Goal: Check status: Check status

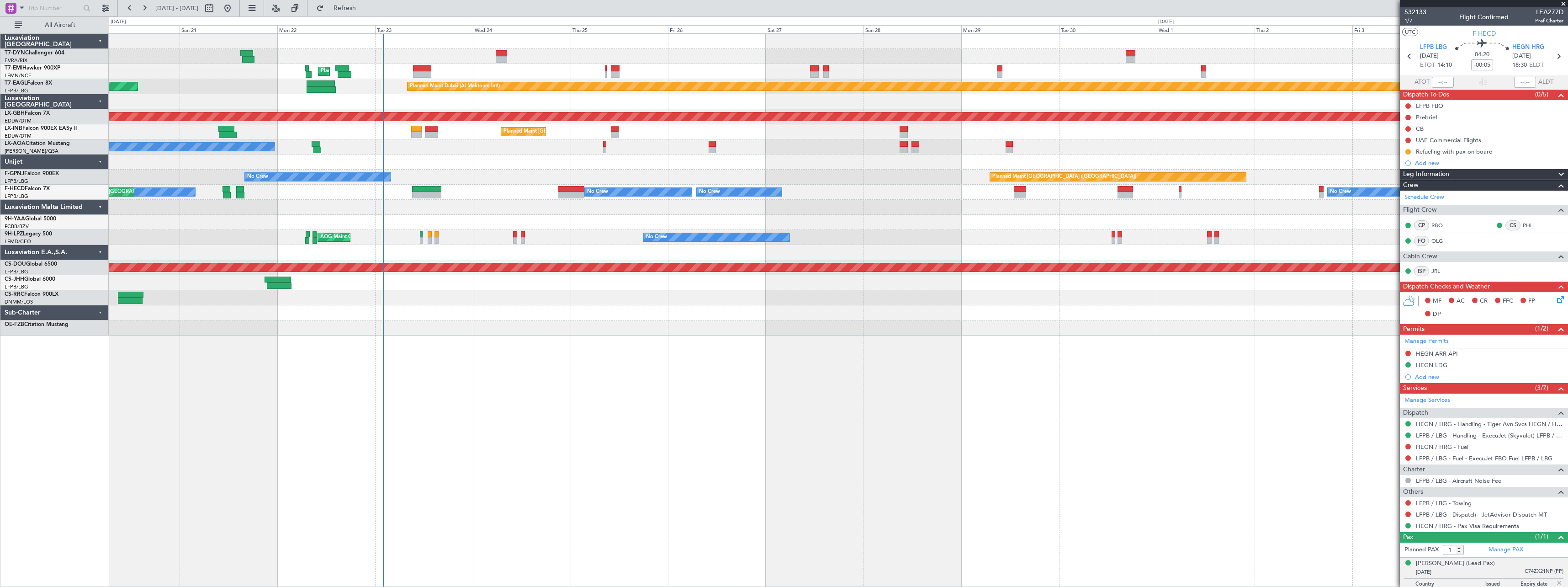
click at [989, 204] on div "Planned Maint [GEOGRAPHIC_DATA] Planned Maint [GEOGRAPHIC_DATA] (Al Maktoum Int…" at bounding box center [837, 185] width 1459 height 302
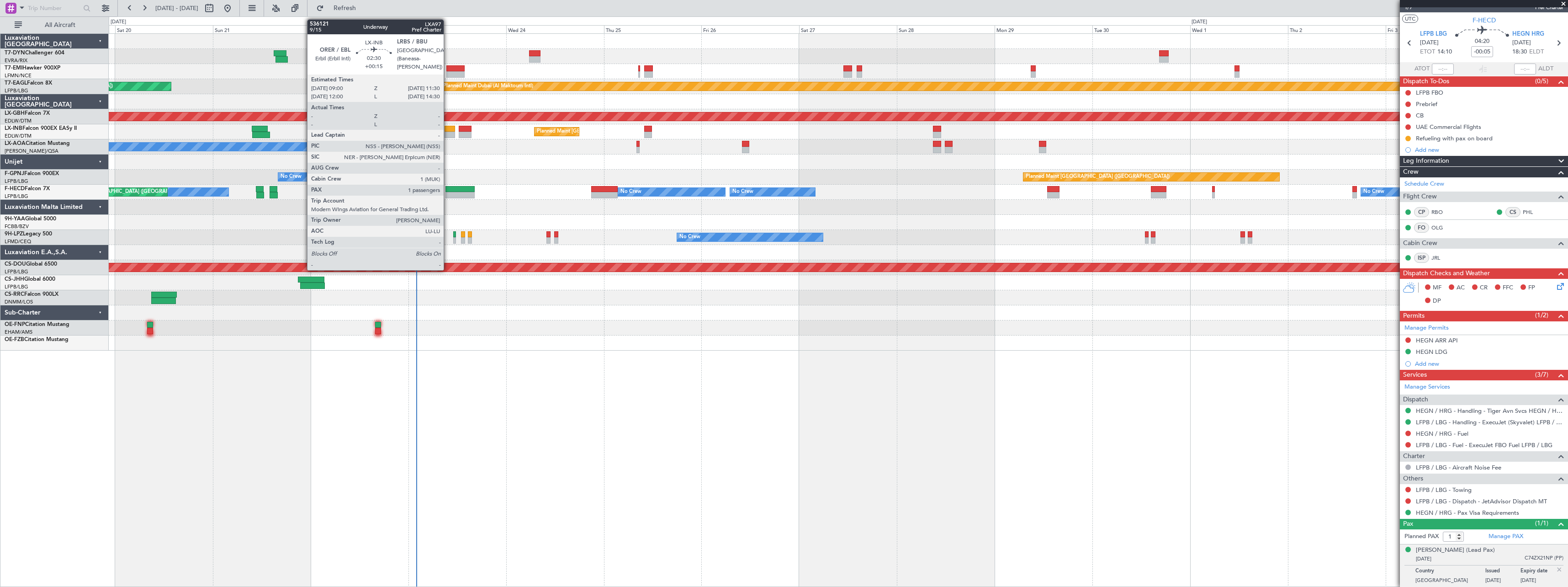
click at [448, 129] on div at bounding box center [450, 129] width 11 height 6
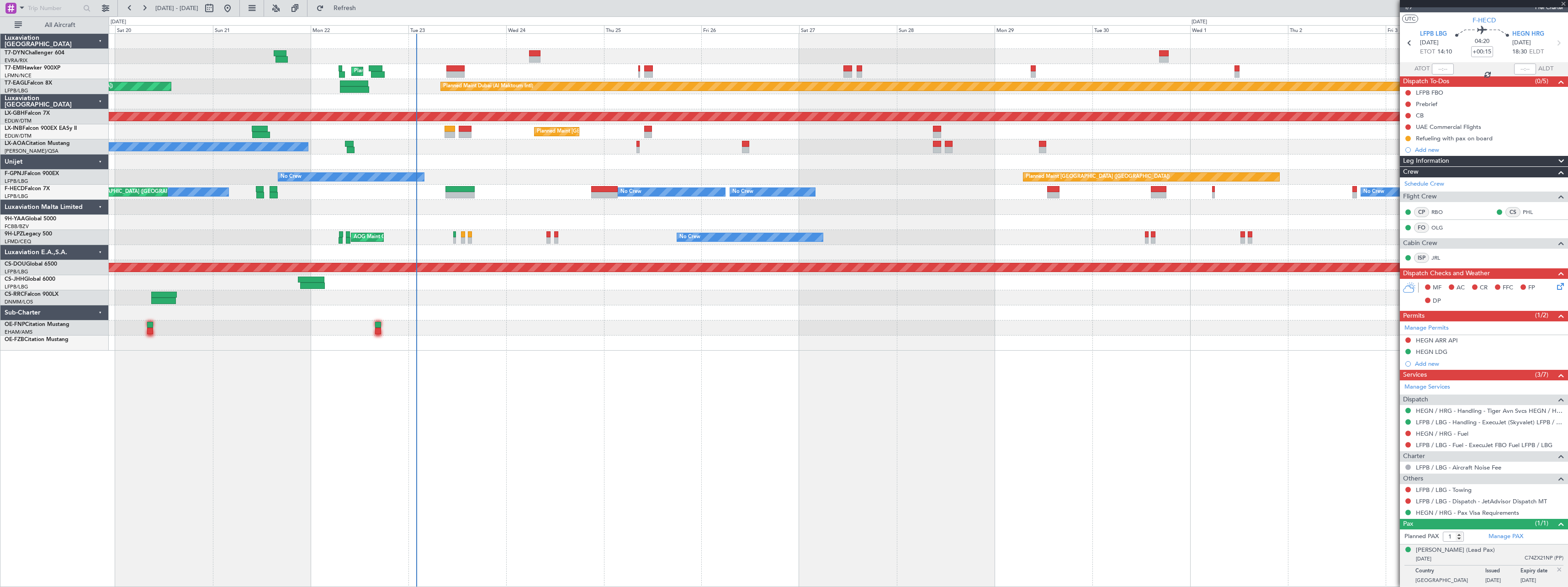
scroll to position [0, 0]
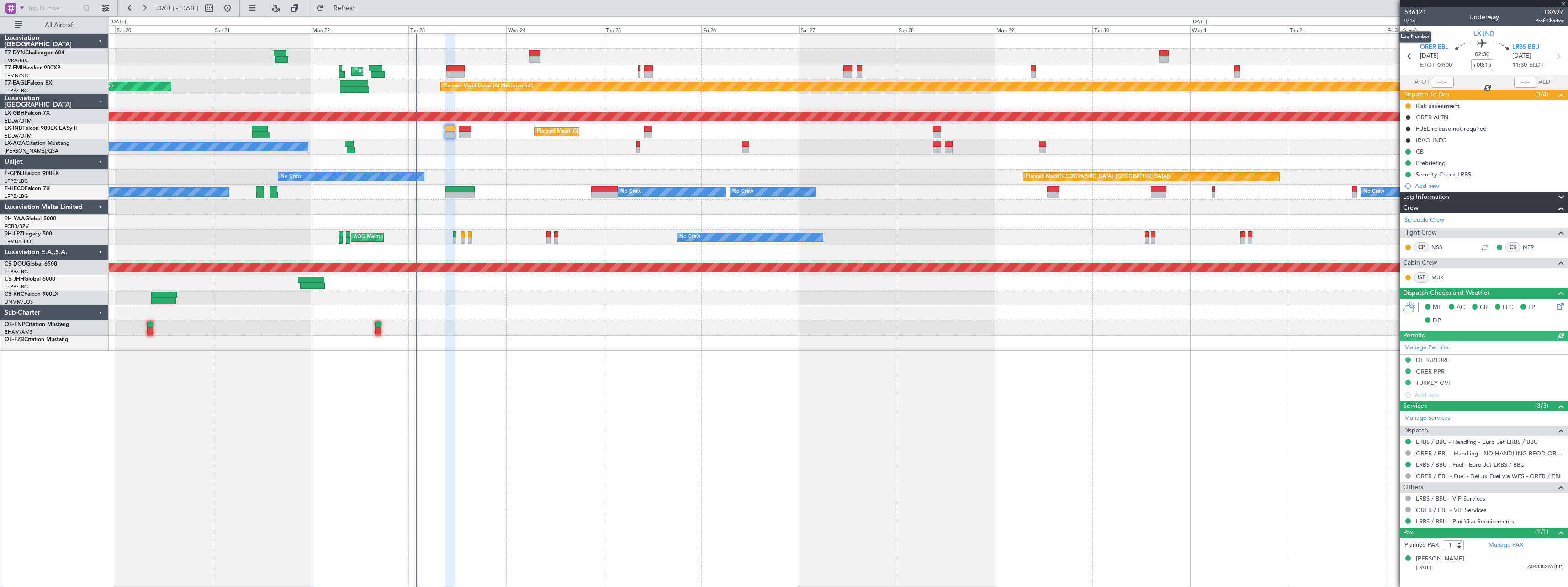
click at [1419, 21] on span "9/15" at bounding box center [1415, 21] width 22 height 8
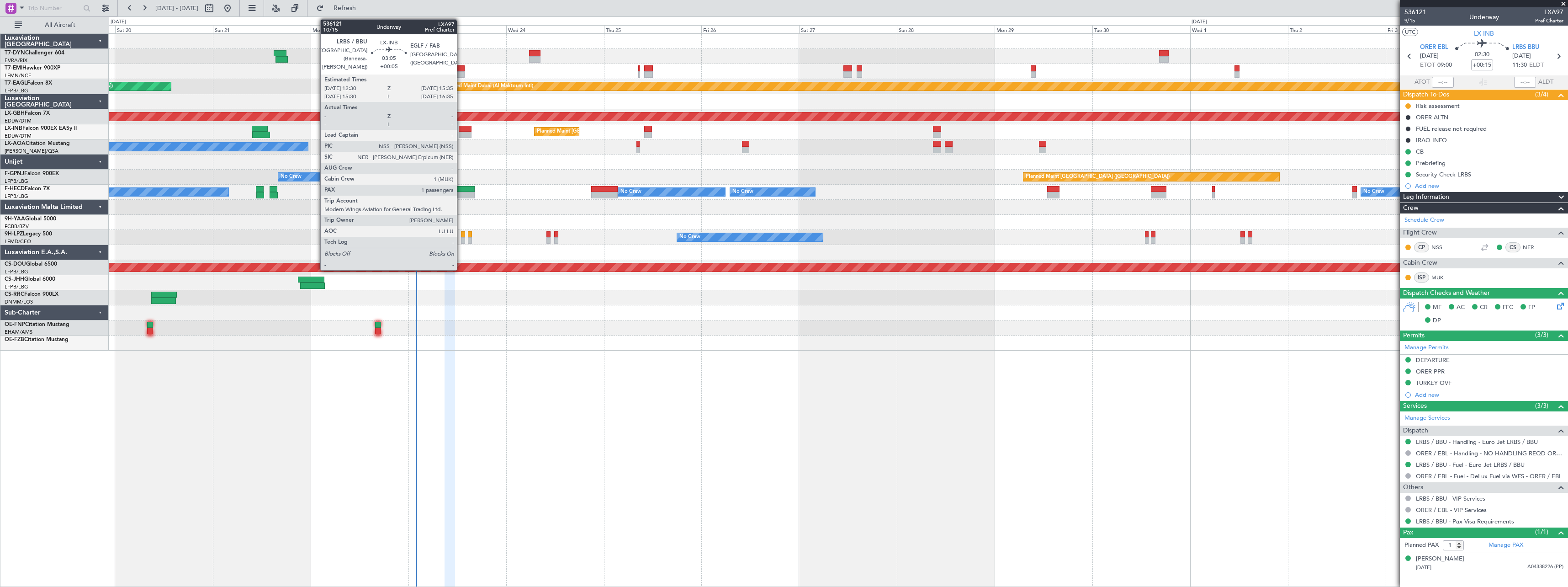
click at [461, 130] on div at bounding box center [465, 129] width 13 height 6
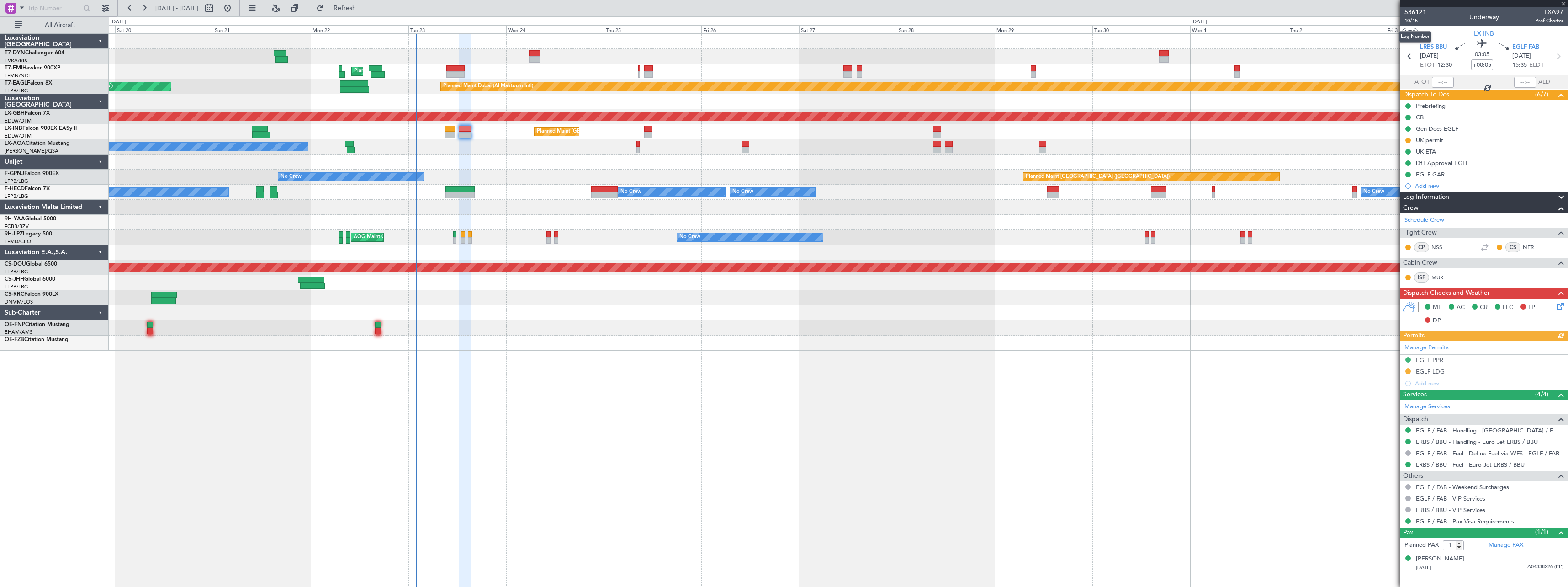
click at [1413, 22] on span "10/15" at bounding box center [1415, 21] width 22 height 8
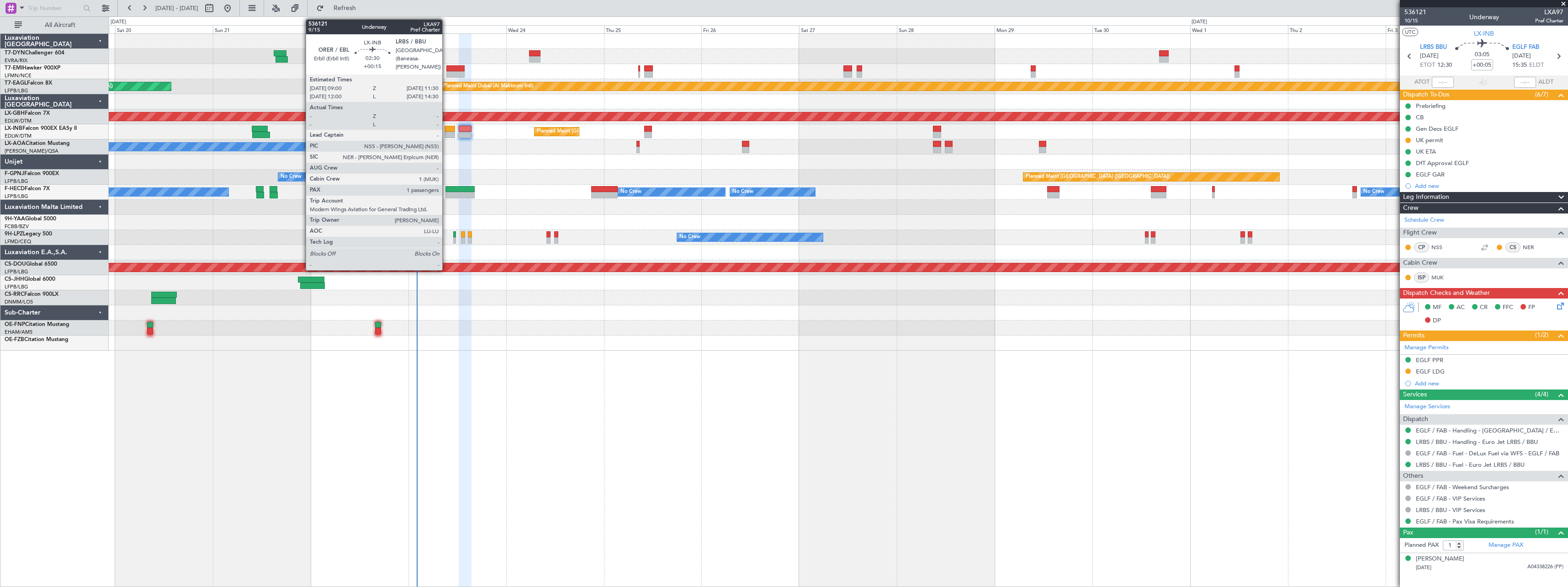
click at [446, 128] on div at bounding box center [450, 129] width 11 height 6
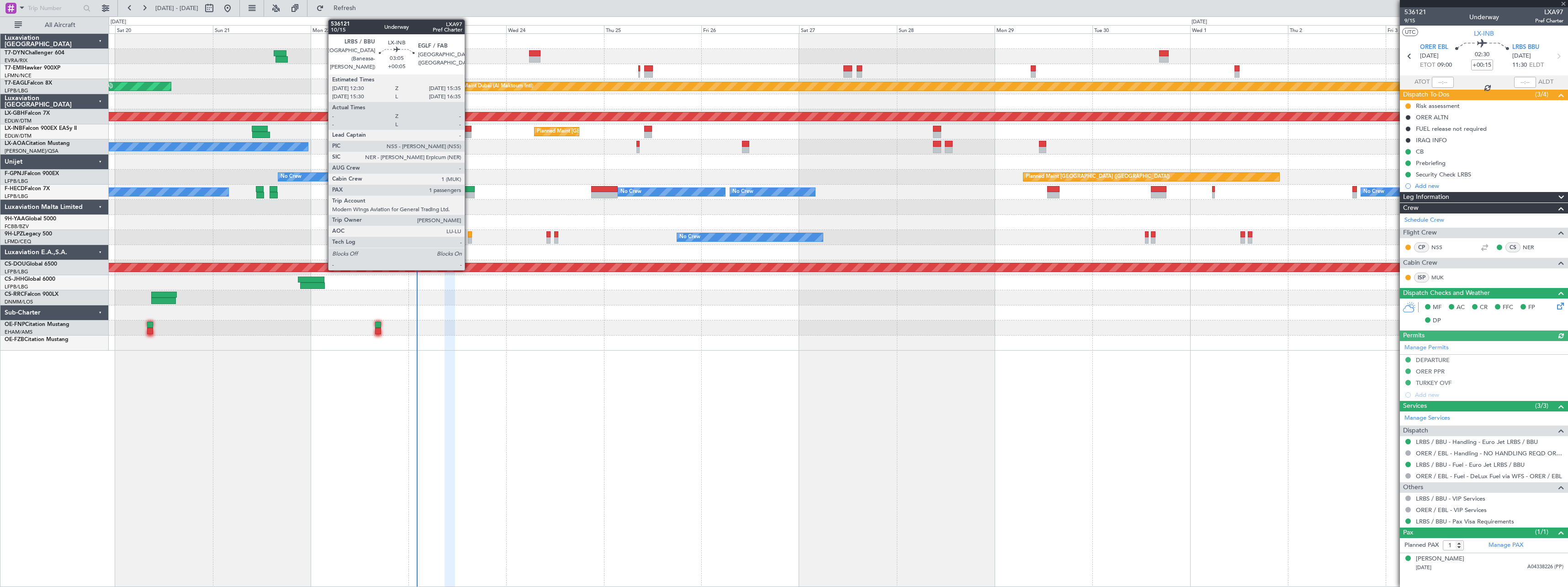
click at [469, 128] on div at bounding box center [465, 129] width 13 height 6
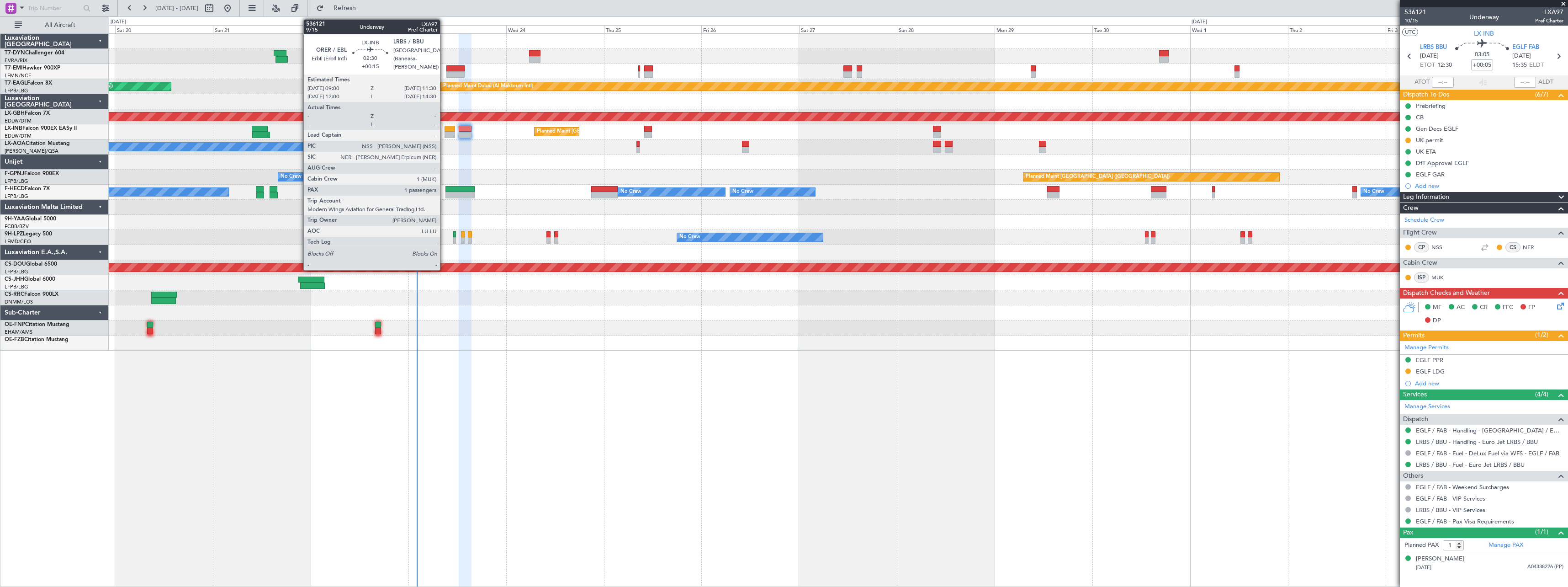
click at [445, 131] on div at bounding box center [450, 129] width 11 height 6
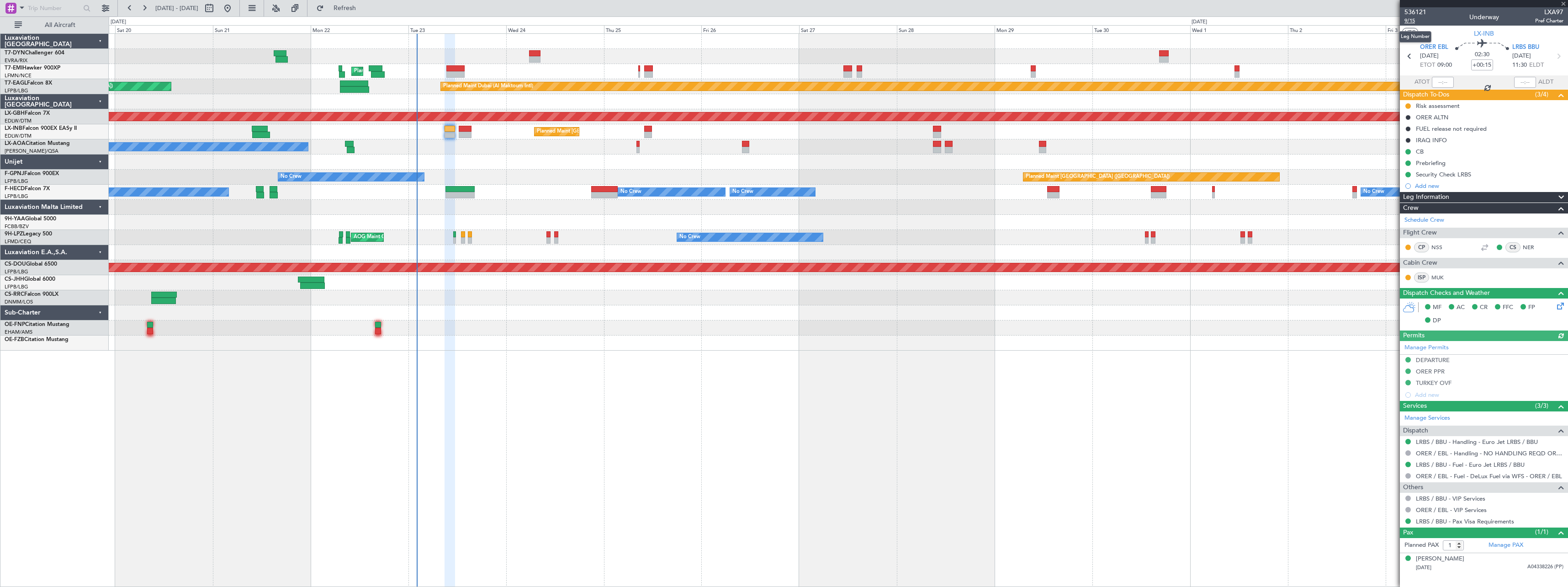
click at [1407, 22] on span "9/15" at bounding box center [1415, 21] width 22 height 8
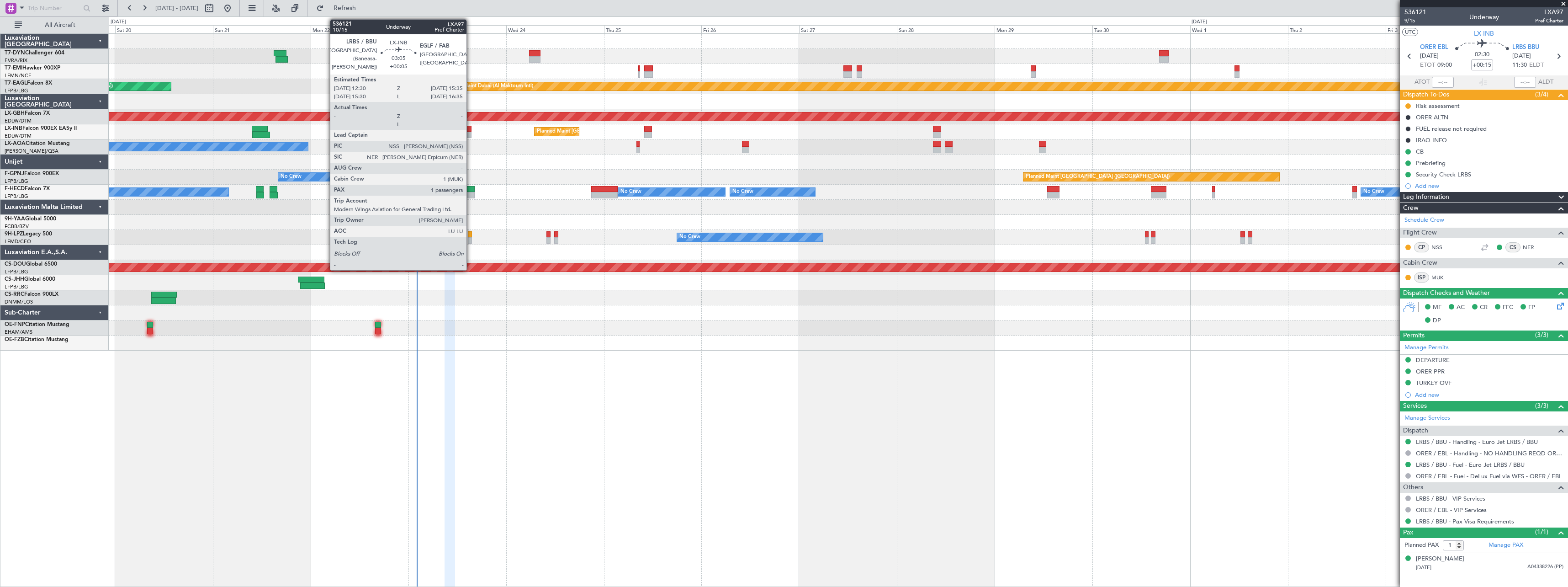
click at [469, 130] on div at bounding box center [465, 129] width 13 height 6
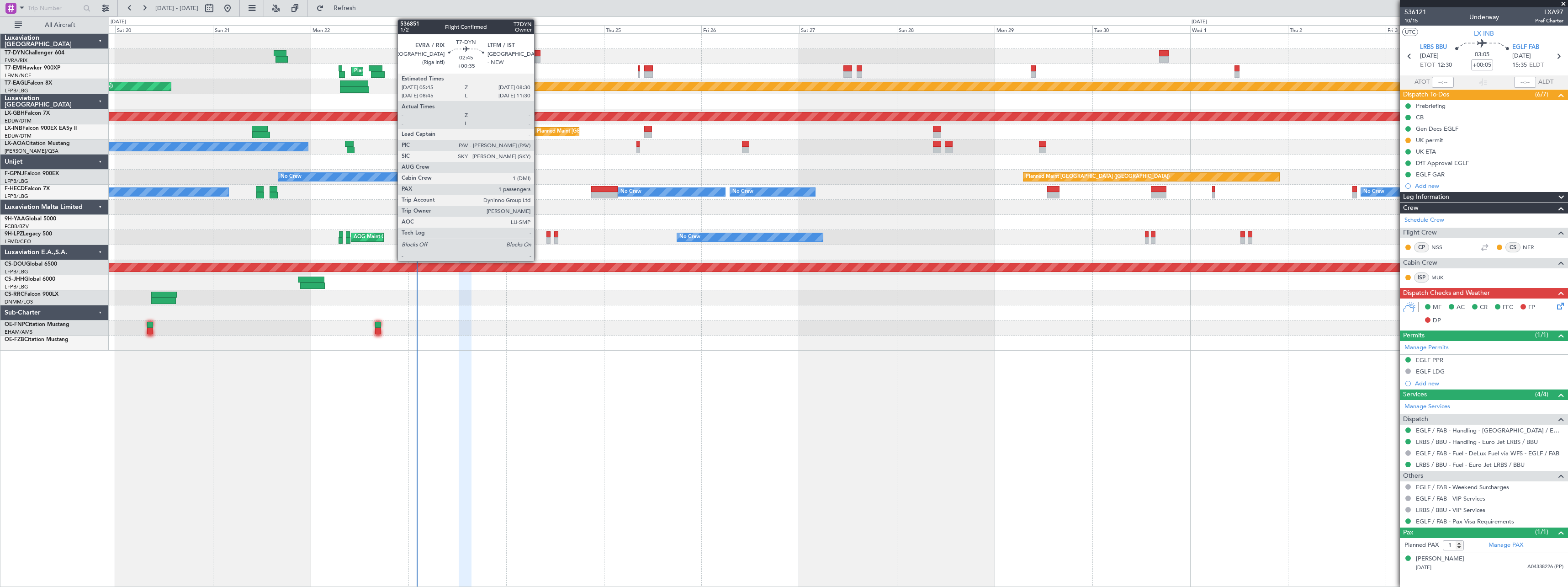
click at [538, 51] on div at bounding box center [535, 54] width 12 height 6
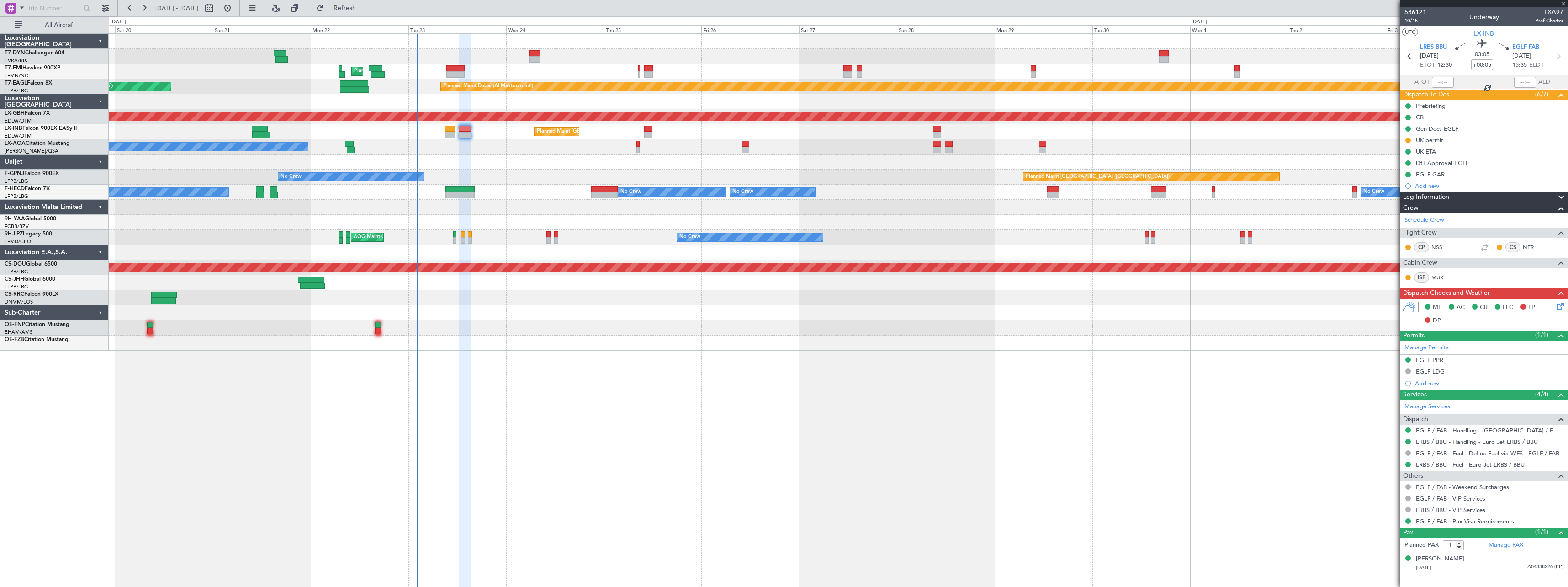
type input "+00:35"
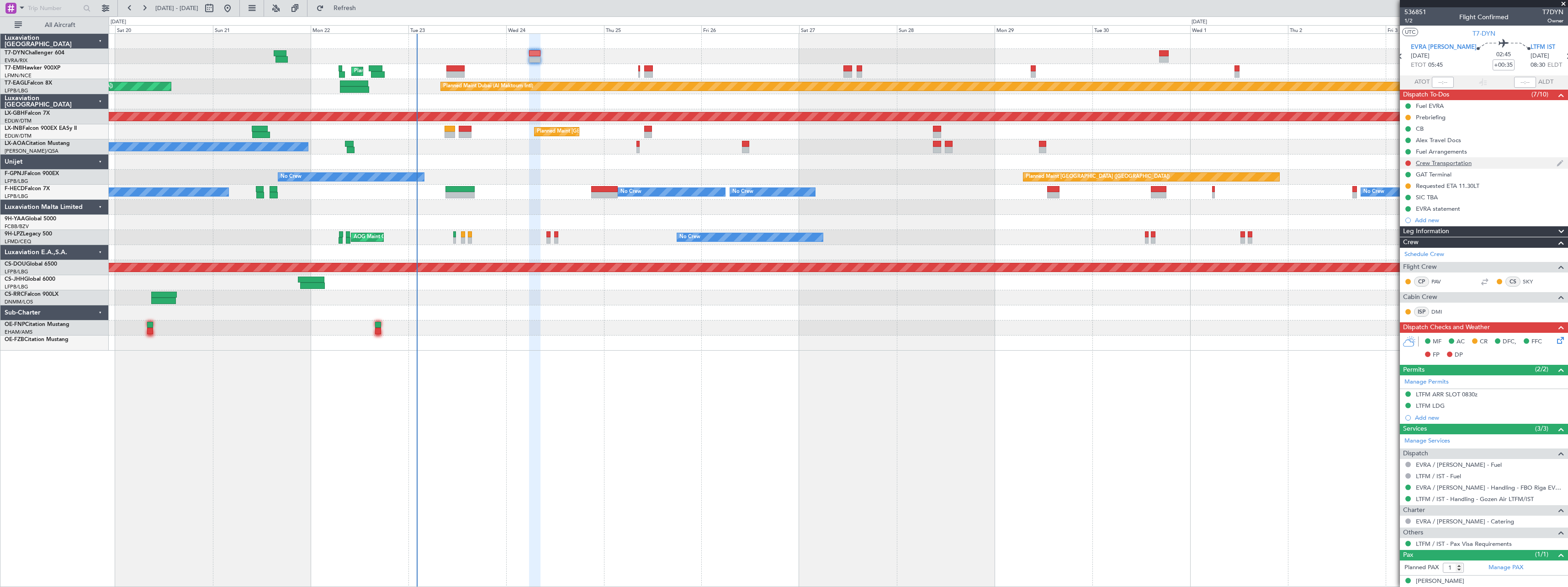
click at [1501, 165] on div "Crew Transportation" at bounding box center [1484, 163] width 168 height 12
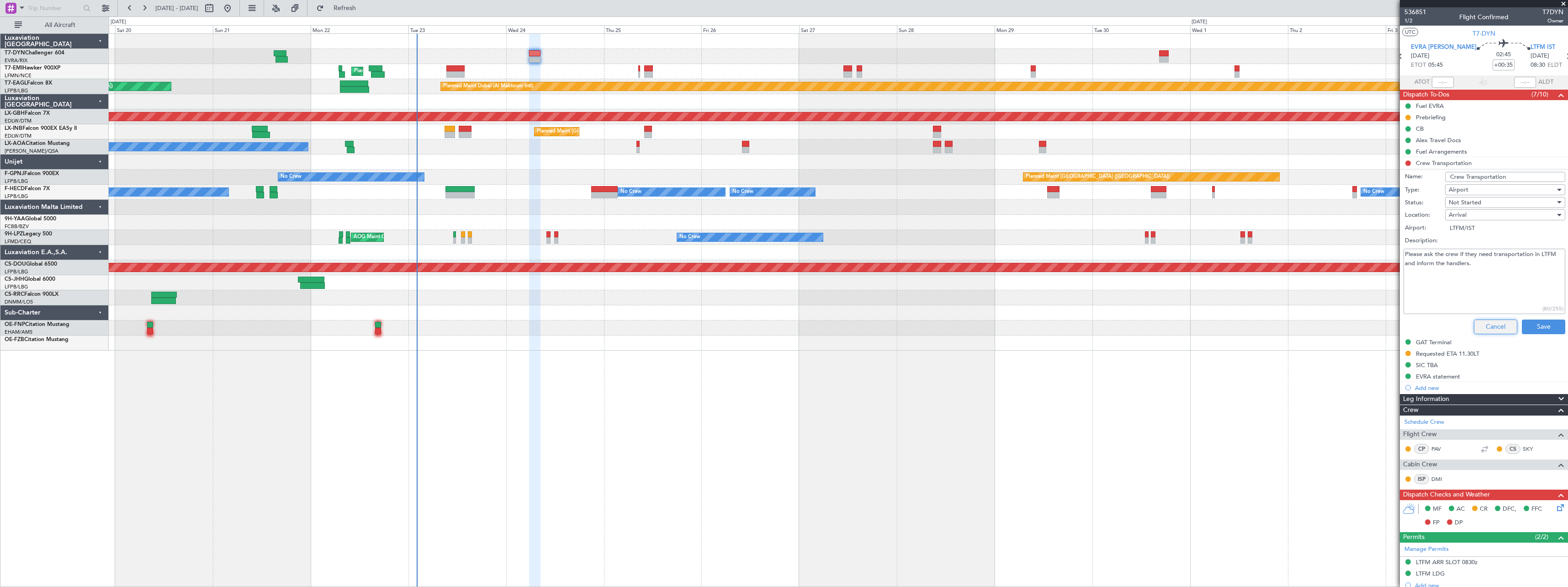
click at [1474, 321] on button "Cancel" at bounding box center [1496, 327] width 44 height 15
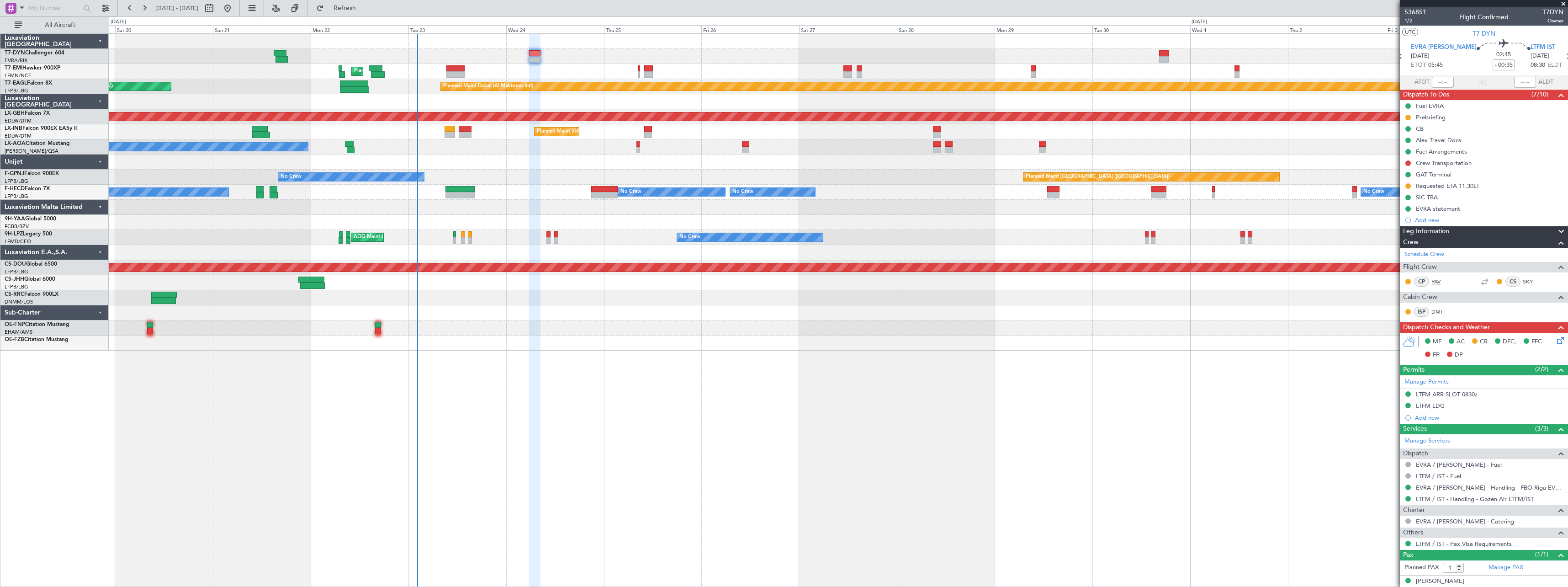
click at [1435, 278] on link "PAV" at bounding box center [1441, 281] width 21 height 8
click at [1522, 280] on link "SKY" at bounding box center [1532, 281] width 21 height 8
